Goal: Find contact information: Find contact information

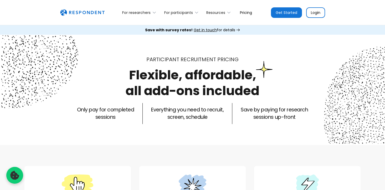
click at [188, 117] on p "Everything you need to recruit, screen, schedule" at bounding box center [187, 113] width 72 height 15
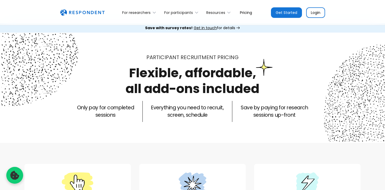
click at [191, 114] on p "Everything you need to recruit, screen, schedule" at bounding box center [187, 111] width 72 height 15
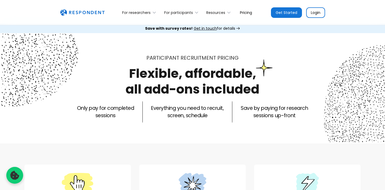
scroll to position [2, 0]
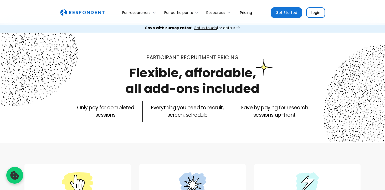
click at [196, 110] on p "Everything you need to recruit, screen, schedule" at bounding box center [187, 111] width 72 height 15
click at [206, 109] on p "Everything you need to recruit, screen, schedule" at bounding box center [187, 111] width 72 height 15
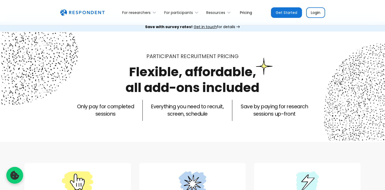
click at [205, 25] on div "For researchers Product Recruit Participants Respondent API Integrations Resear…" at bounding box center [192, 12] width 385 height 25
click at [203, 25] on div "For researchers Product Recruit Participants Respondent API Integrations Resear…" at bounding box center [192, 12] width 385 height 25
click at [210, 26] on span "Get in touch" at bounding box center [204, 26] width 23 height 5
